Goal: Task Accomplishment & Management: Manage account settings

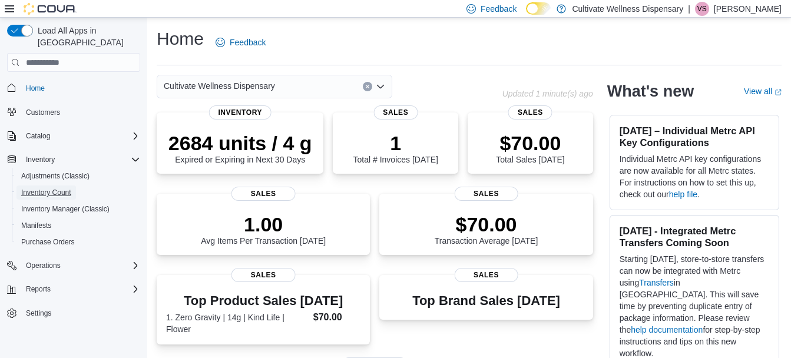
click at [71, 186] on link "Inventory Count" at bounding box center [46, 193] width 60 height 14
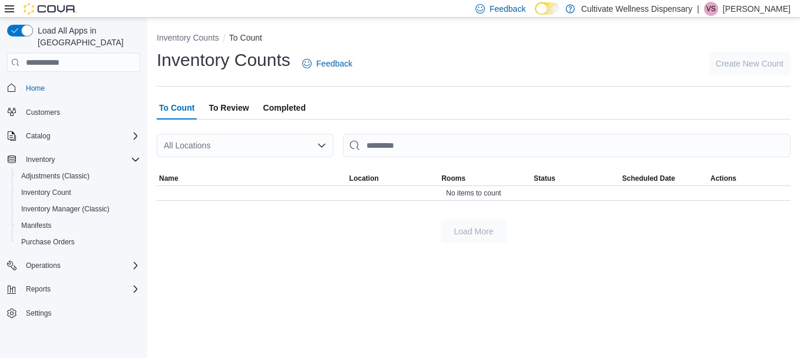
click at [259, 134] on div "All Locations" at bounding box center [245, 146] width 177 height 24
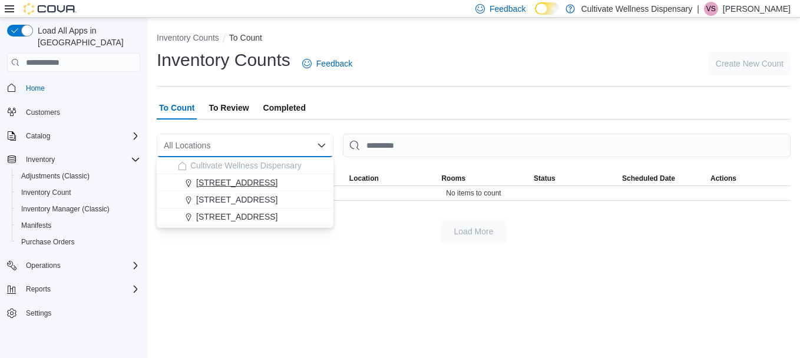
click at [259, 181] on span "12407 Hwy 49, Gulfport, MS 39503" at bounding box center [236, 183] width 81 height 12
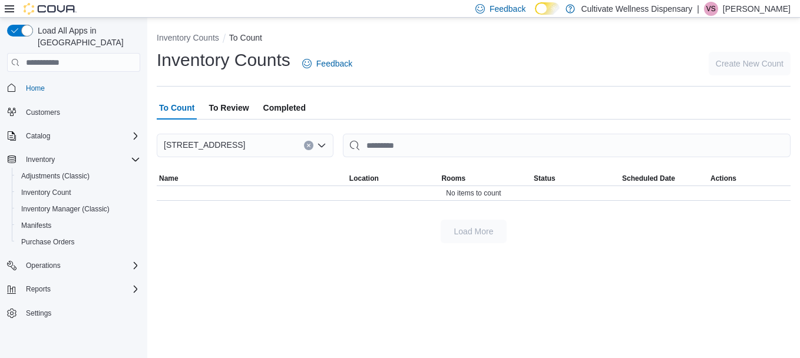
click at [494, 292] on div "Inventory Counts To Count Inventory Counts Feedback Create New Count To Count T…" at bounding box center [473, 188] width 653 height 341
click at [770, 11] on p "Victoria Sawin" at bounding box center [757, 9] width 68 height 14
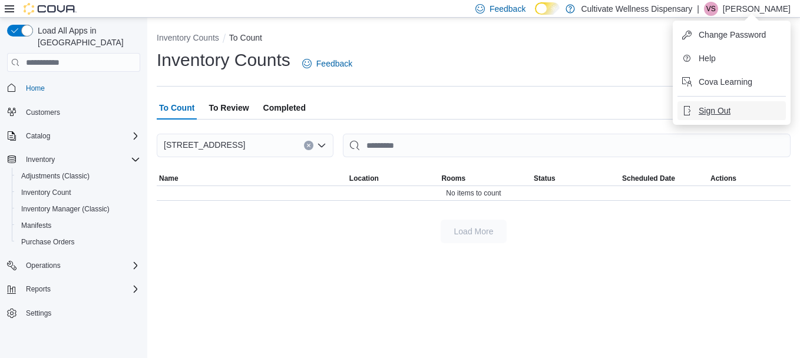
click at [705, 107] on span "Sign Out" at bounding box center [715, 111] width 32 height 12
